Goal: Task Accomplishment & Management: Use online tool/utility

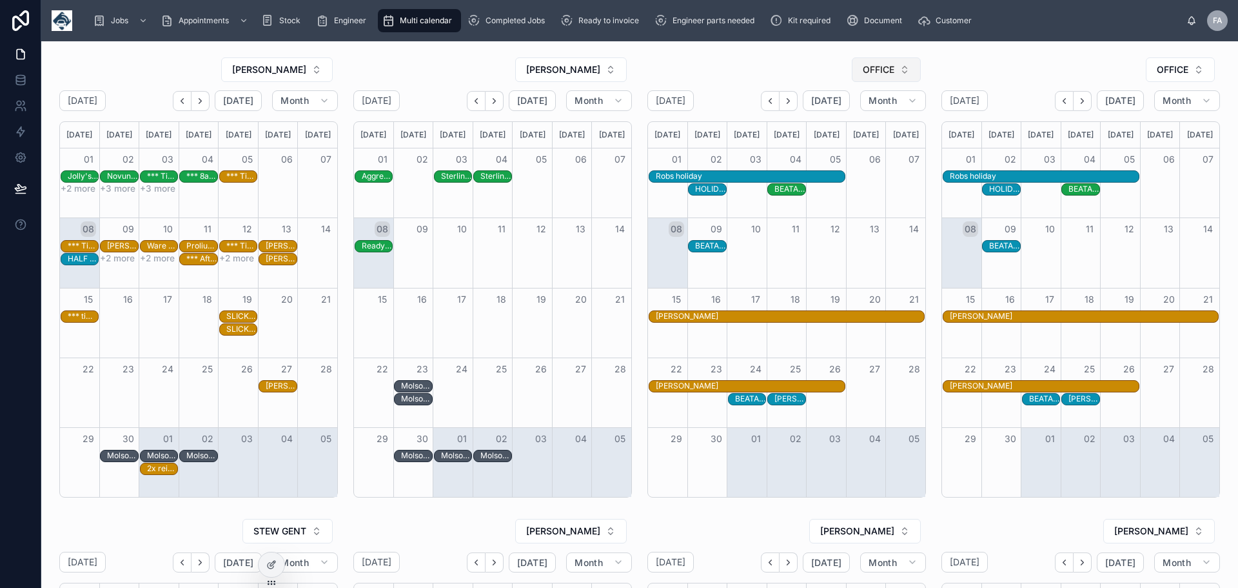
click at [899, 70] on button "OFFICE" at bounding box center [886, 69] width 69 height 25
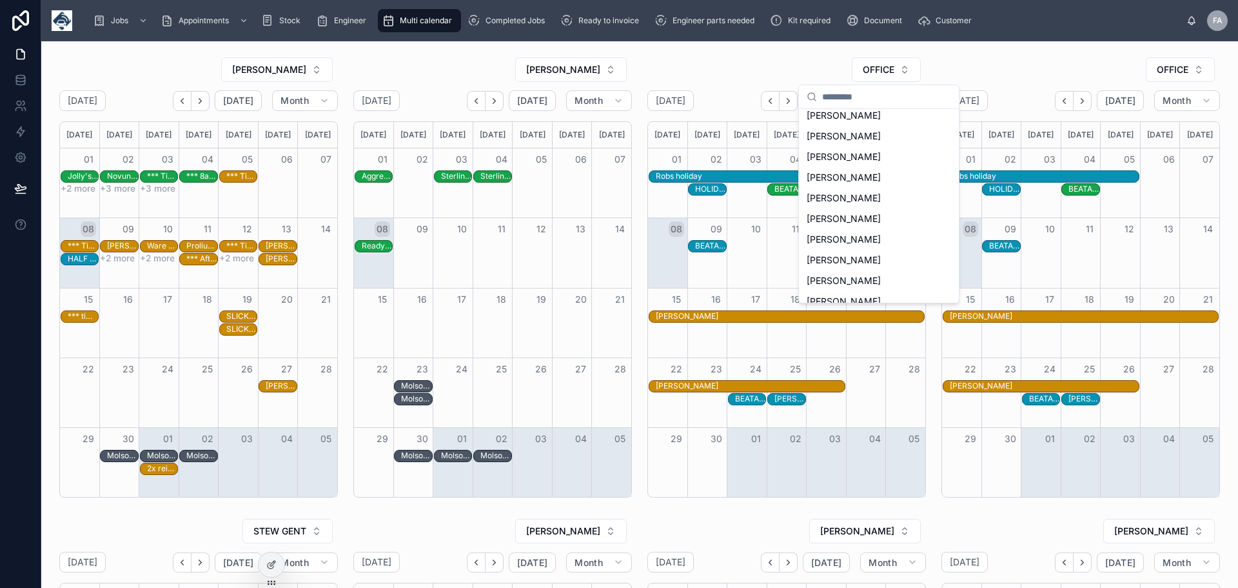
scroll to position [279, 0]
click at [840, 234] on span "[PERSON_NAME]" at bounding box center [844, 235] width 74 height 13
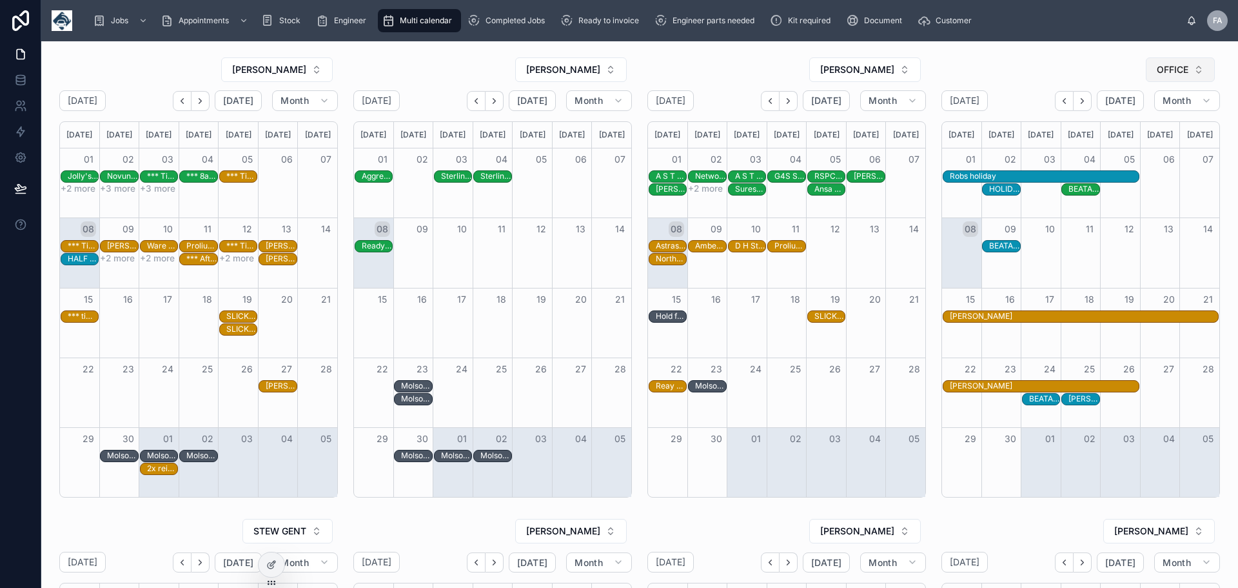
click at [1189, 65] on button "OFFICE" at bounding box center [1180, 69] width 69 height 25
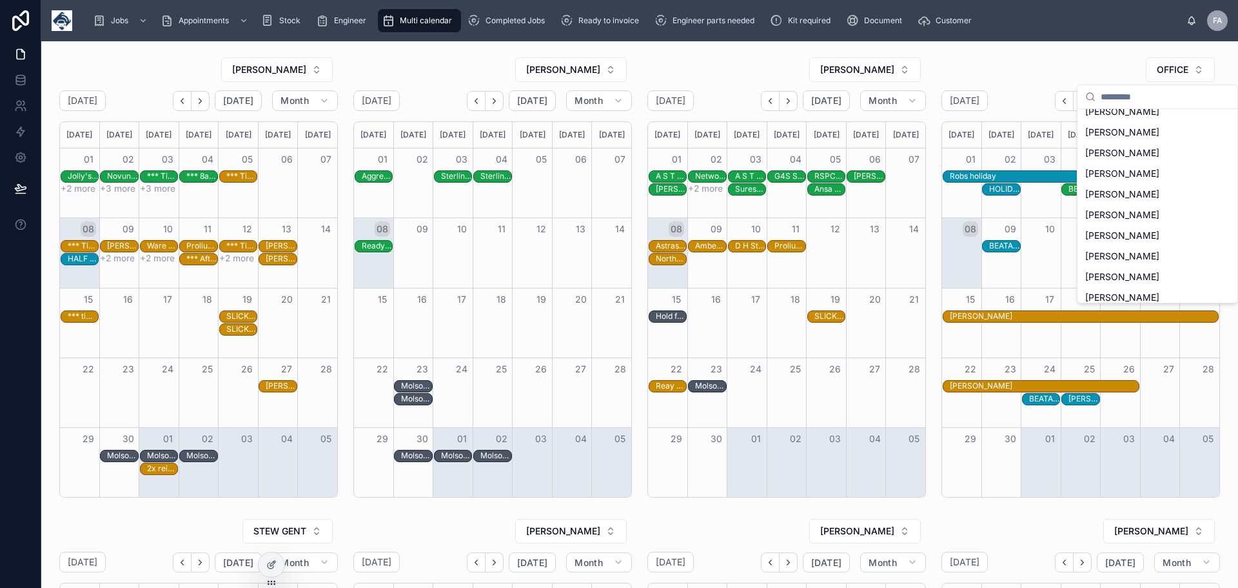
scroll to position [283, 0]
click at [1148, 276] on span "[PERSON_NAME]" at bounding box center [1123, 272] width 74 height 13
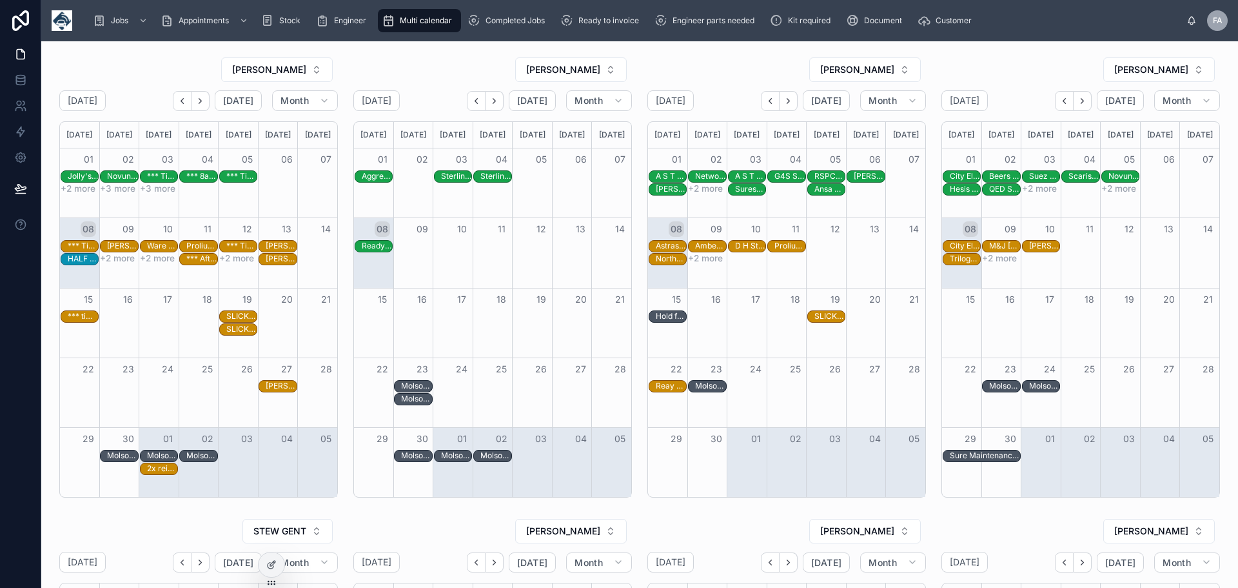
click at [702, 254] on button "+2 more" at bounding box center [705, 258] width 35 height 10
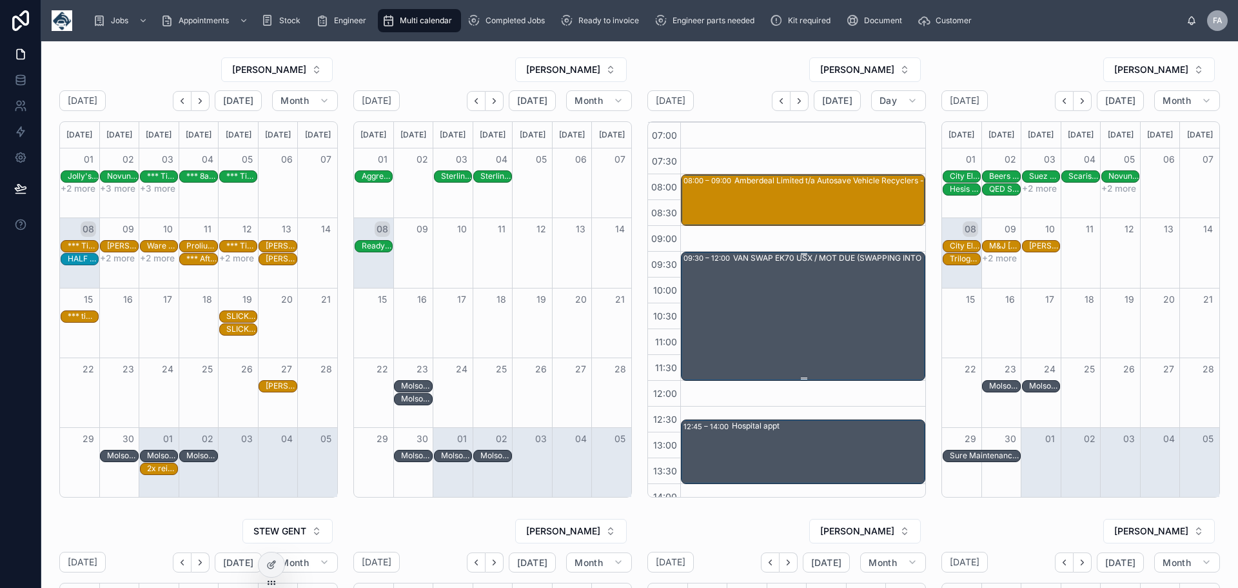
click at [827, 285] on div "VAN SWAP EK70 USX / MOT DUE (SWAPPING INTO MF68 VHT) & Office meeting" at bounding box center [853, 315] width 241 height 126
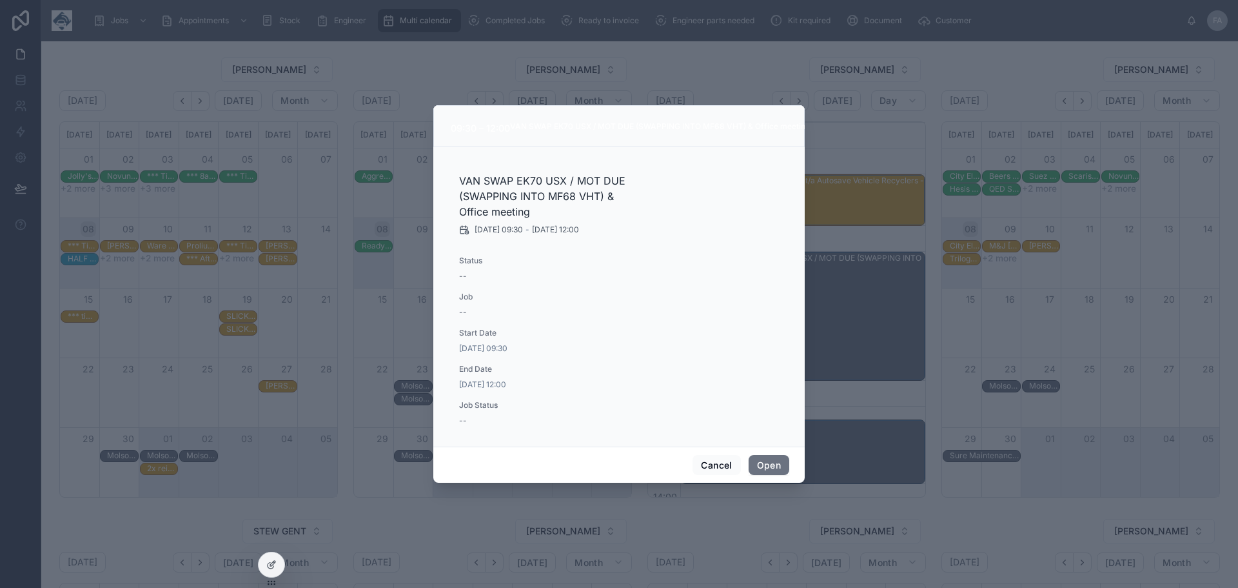
click at [825, 118] on div at bounding box center [619, 294] width 1238 height 588
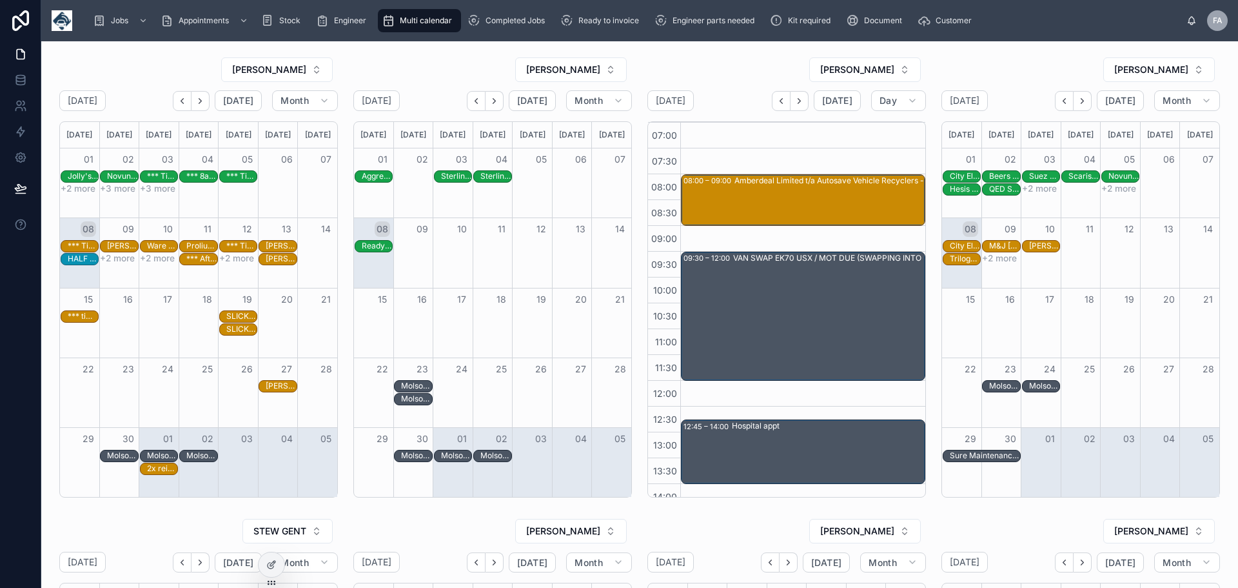
scroll to position [150, 0]
